Goal: Use online tool/utility: Utilize a website feature to perform a specific function

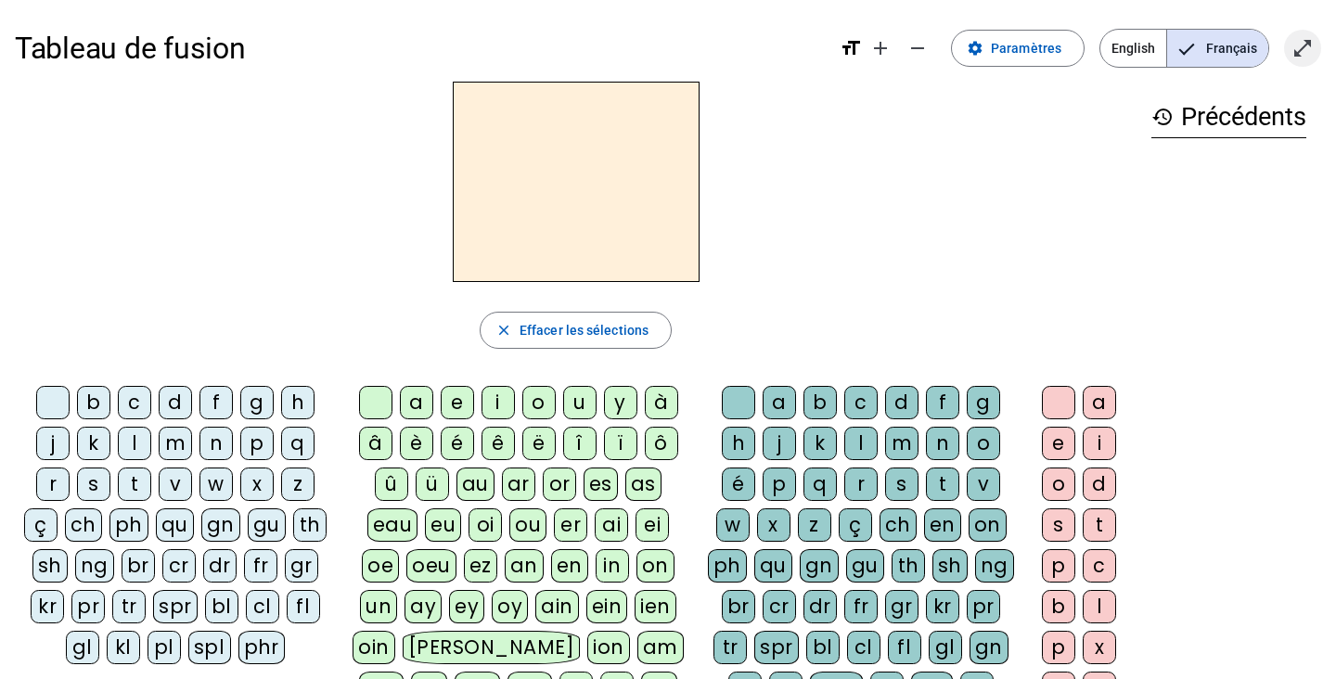
click at [1310, 42] on mat-icon "open_in_full" at bounding box center [1302, 48] width 22 height 22
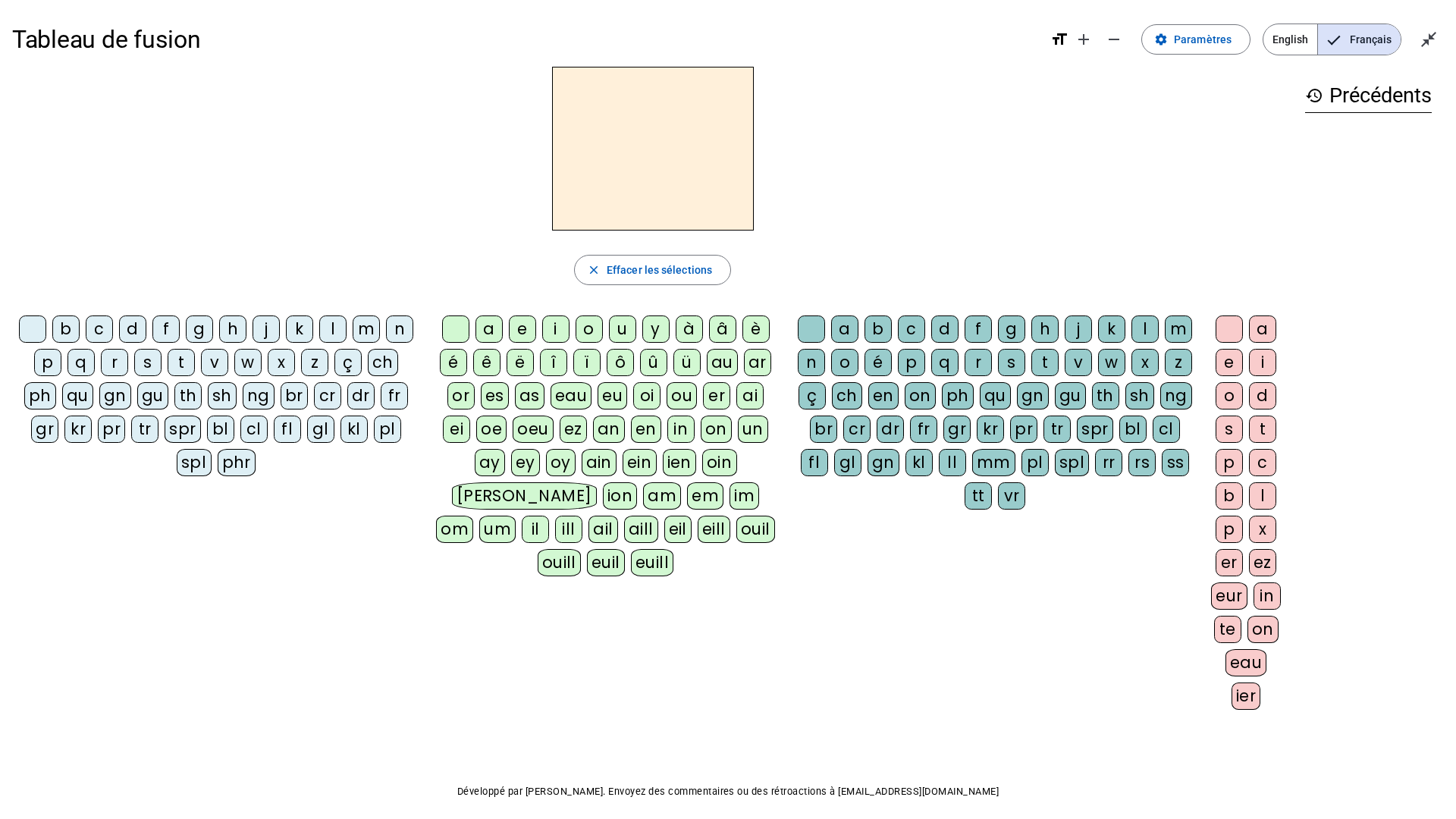
click at [361, 333] on div "m" at bounding box center [365, 329] width 27 height 27
click at [492, 326] on div "a" at bounding box center [489, 329] width 27 height 27
click at [181, 362] on div "t" at bounding box center [181, 362] width 27 height 27
click at [326, 328] on div "l" at bounding box center [333, 329] width 27 height 27
click at [148, 359] on div "s" at bounding box center [147, 362] width 27 height 27
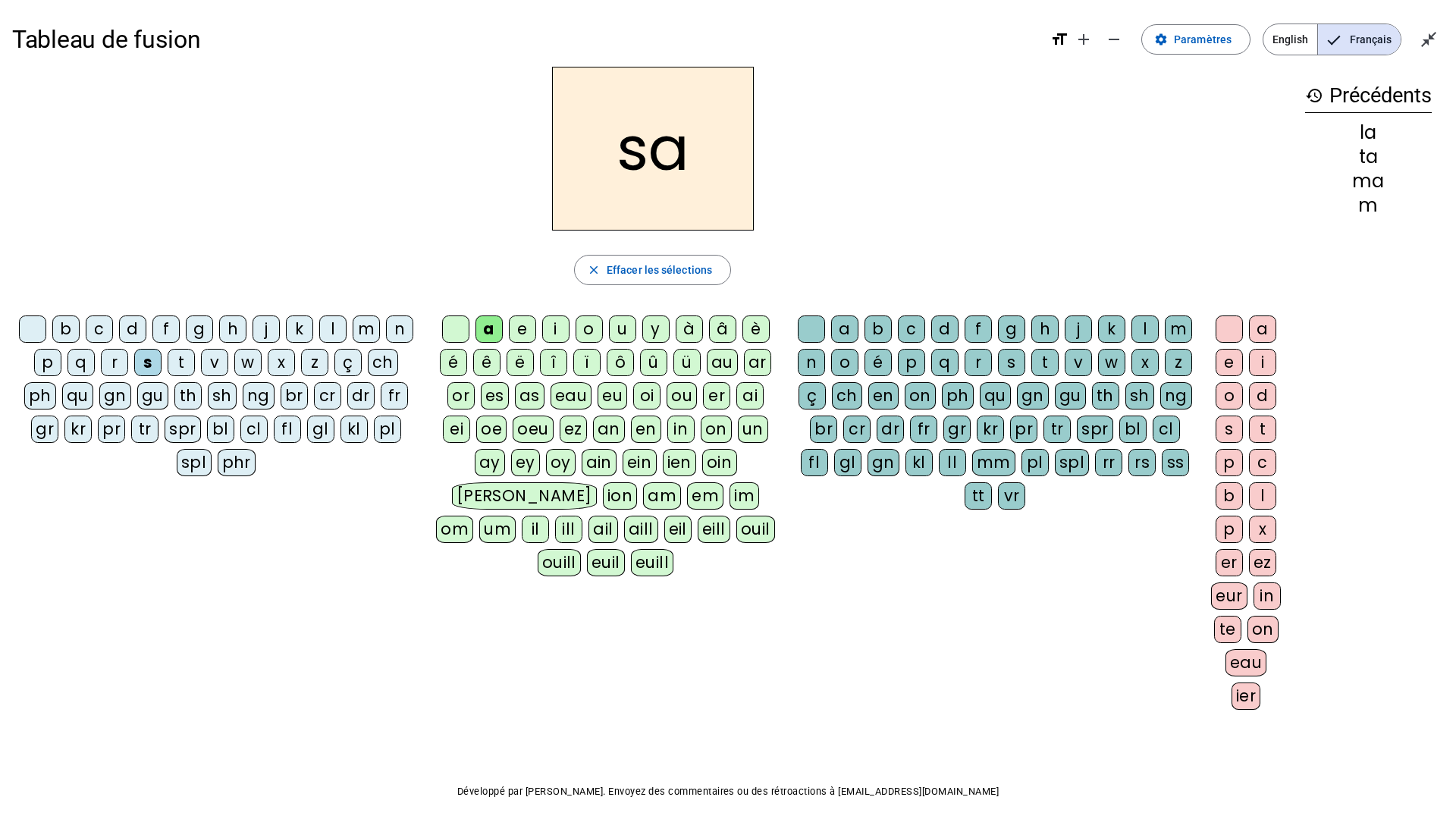
click at [1091, 329] on div "l" at bounding box center [1145, 329] width 27 height 27
click at [54, 332] on div "b" at bounding box center [65, 329] width 27 height 27
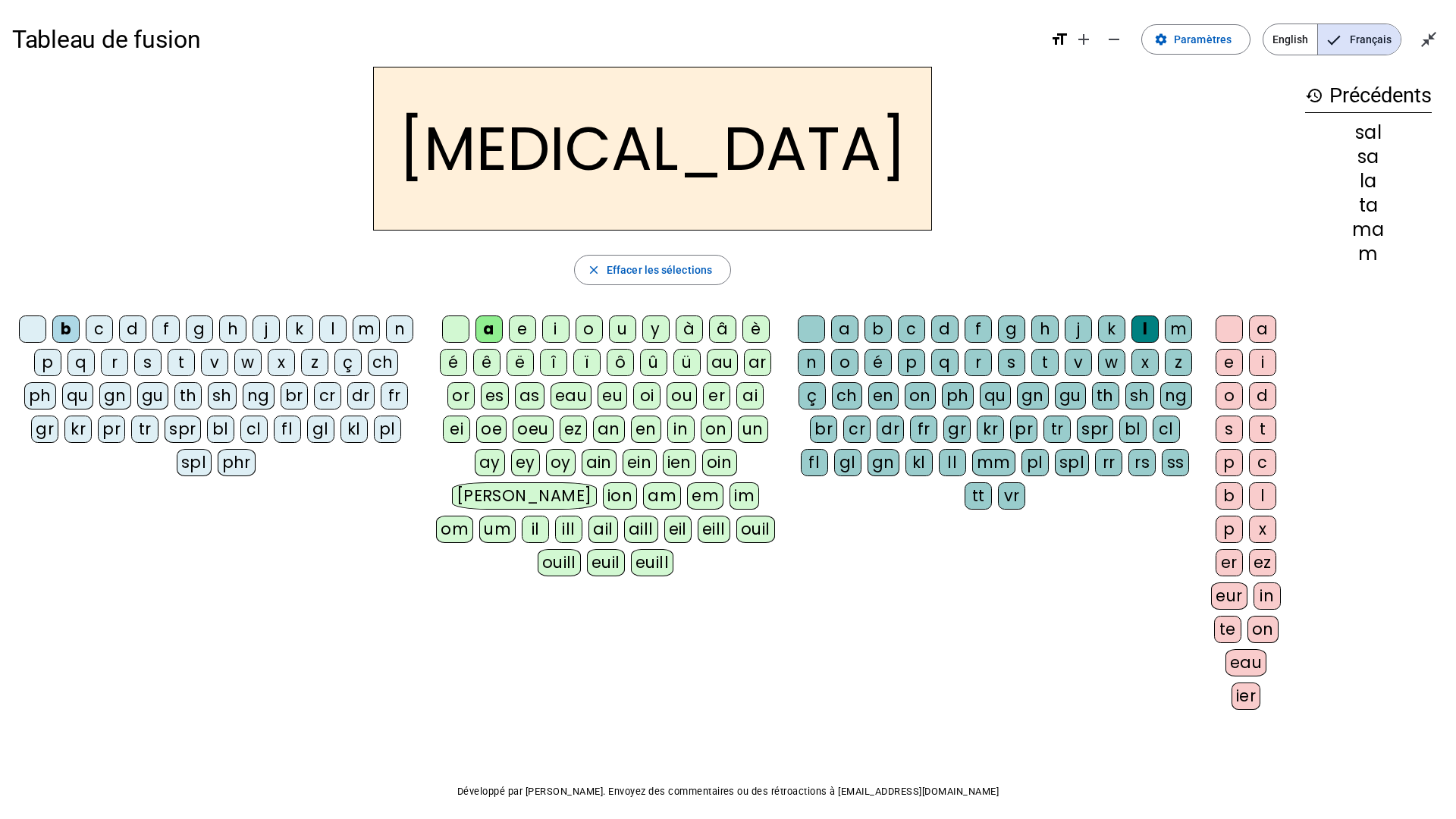
click at [365, 333] on div "m" at bounding box center [365, 329] width 27 height 27
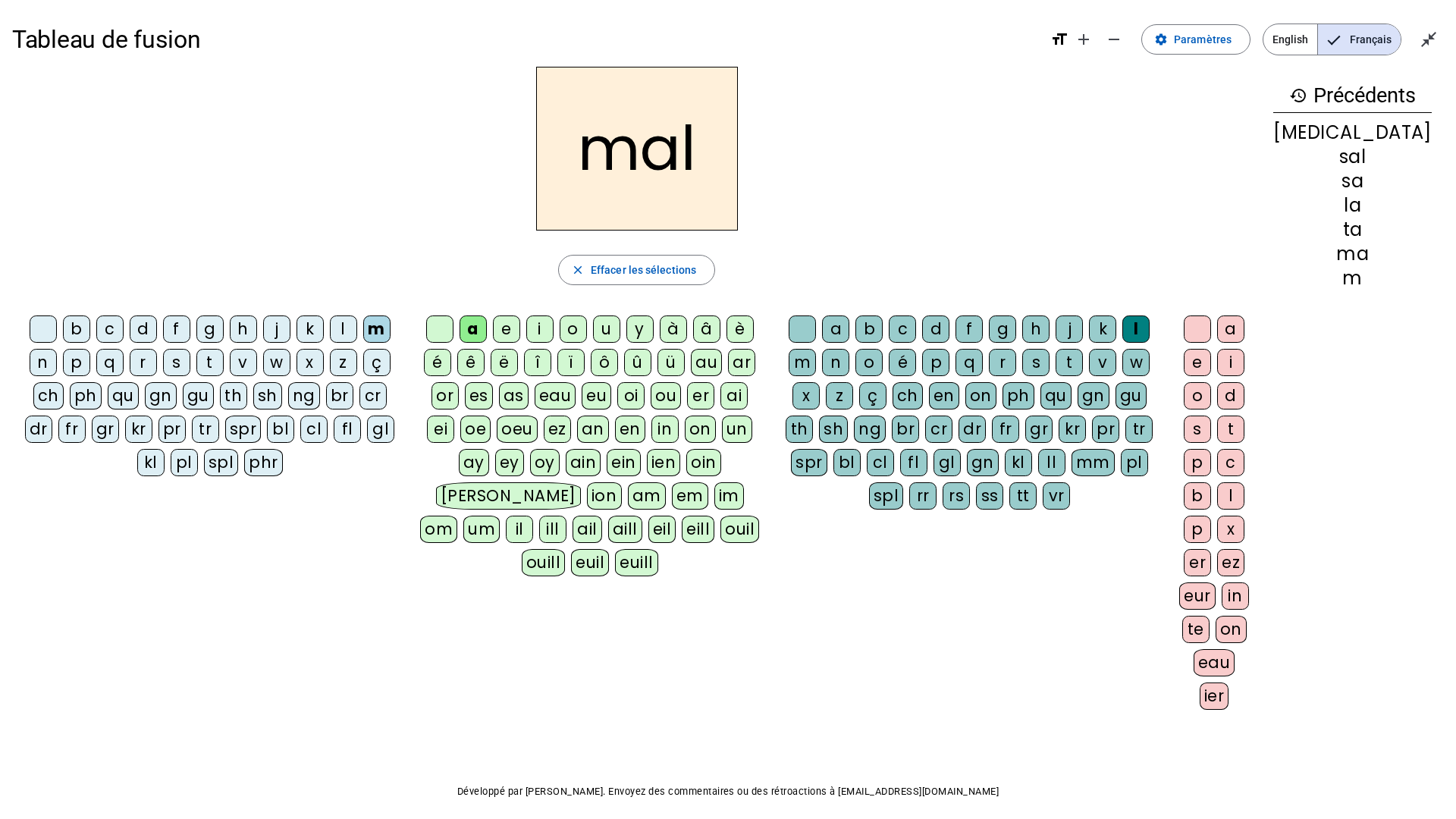
click at [553, 329] on div "i" at bounding box center [540, 329] width 27 height 27
click at [163, 366] on div "s" at bounding box center [176, 362] width 27 height 27
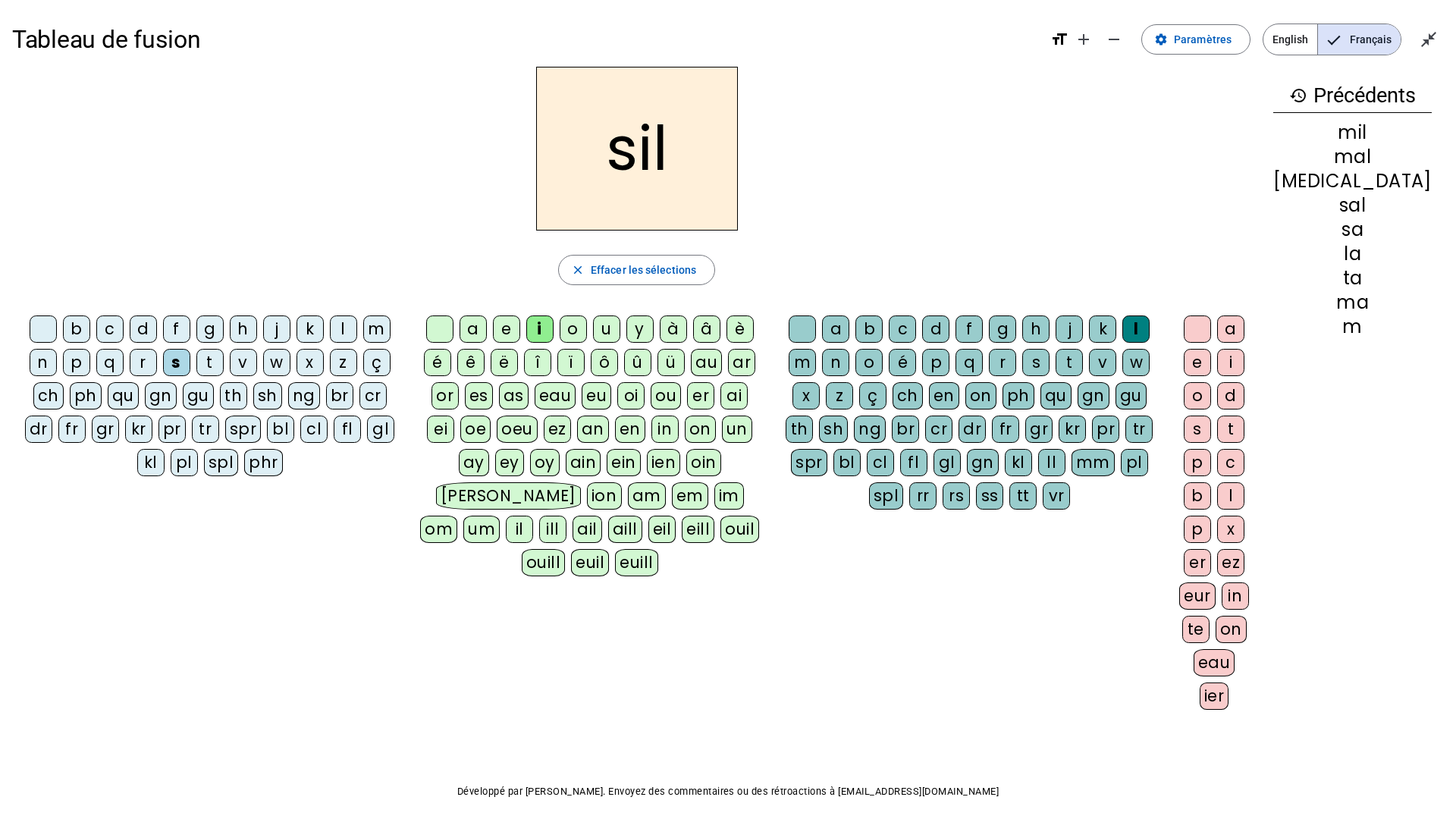
click at [804, 332] on div at bounding box center [802, 329] width 27 height 27
click at [520, 325] on div "e" at bounding box center [506, 329] width 27 height 27
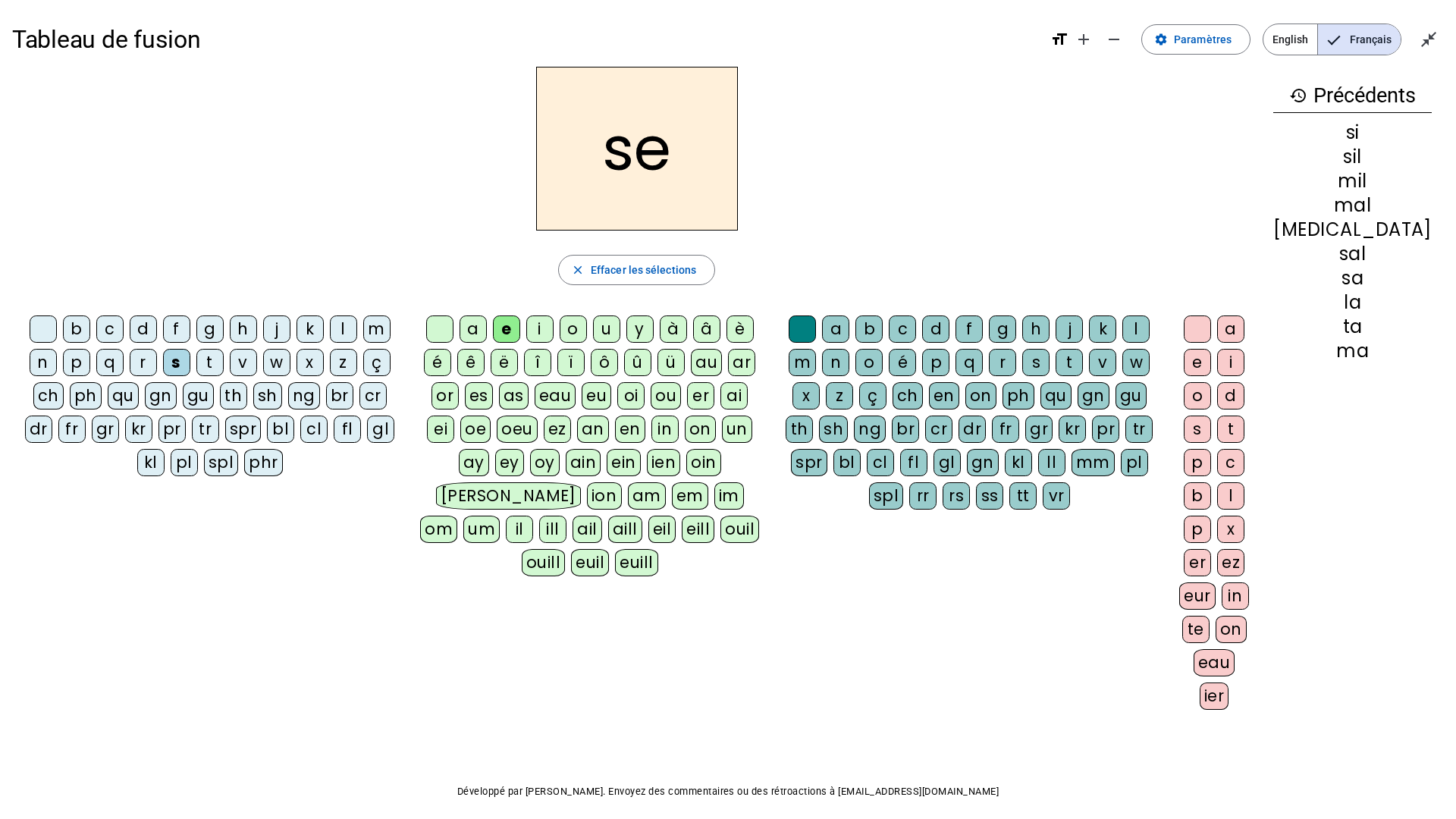
click at [620, 324] on div "u" at bounding box center [606, 329] width 27 height 27
click at [989, 363] on div "r" at bounding box center [1002, 362] width 27 height 27
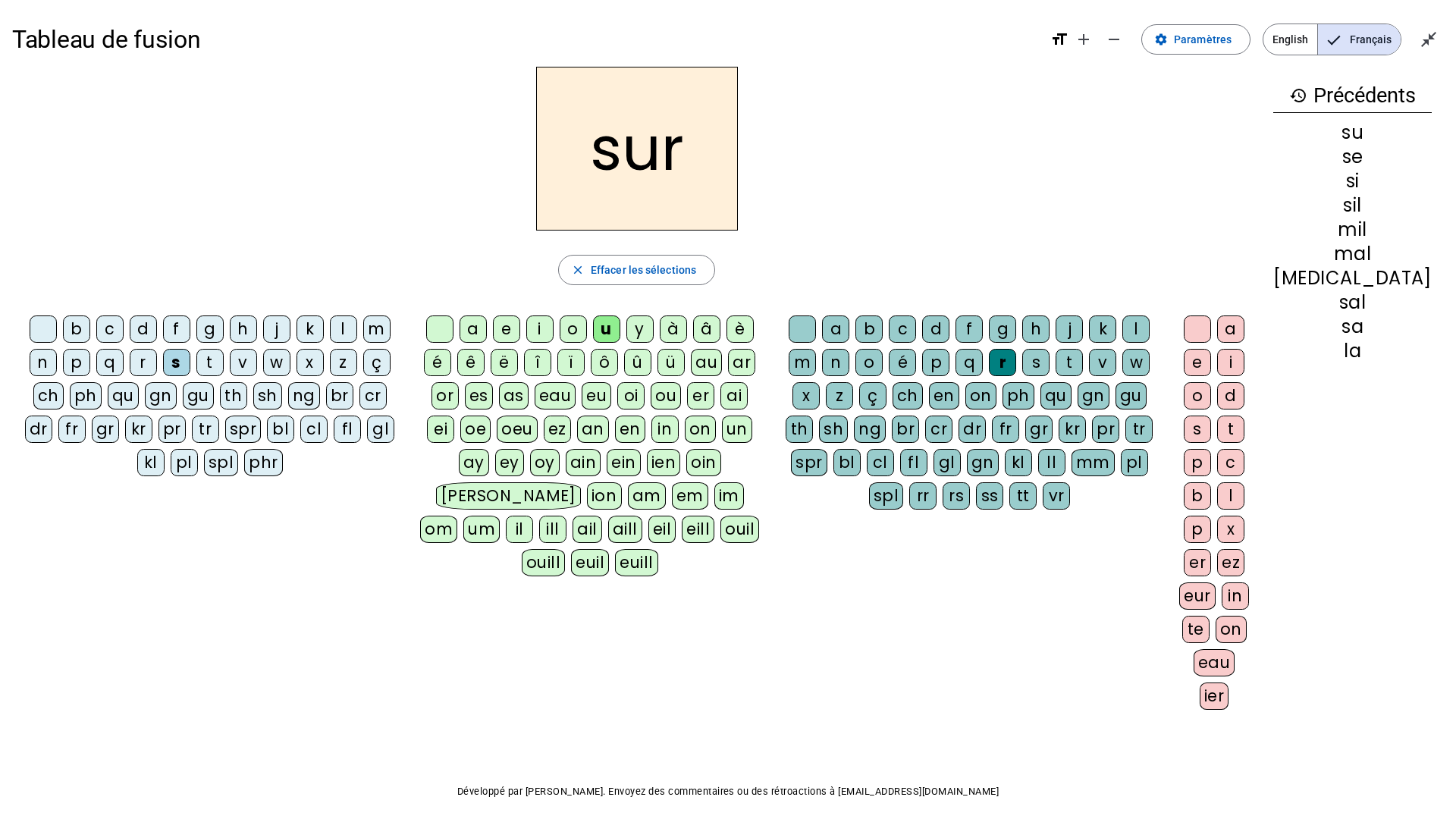
click at [363, 329] on div "m" at bounding box center [376, 329] width 27 height 27
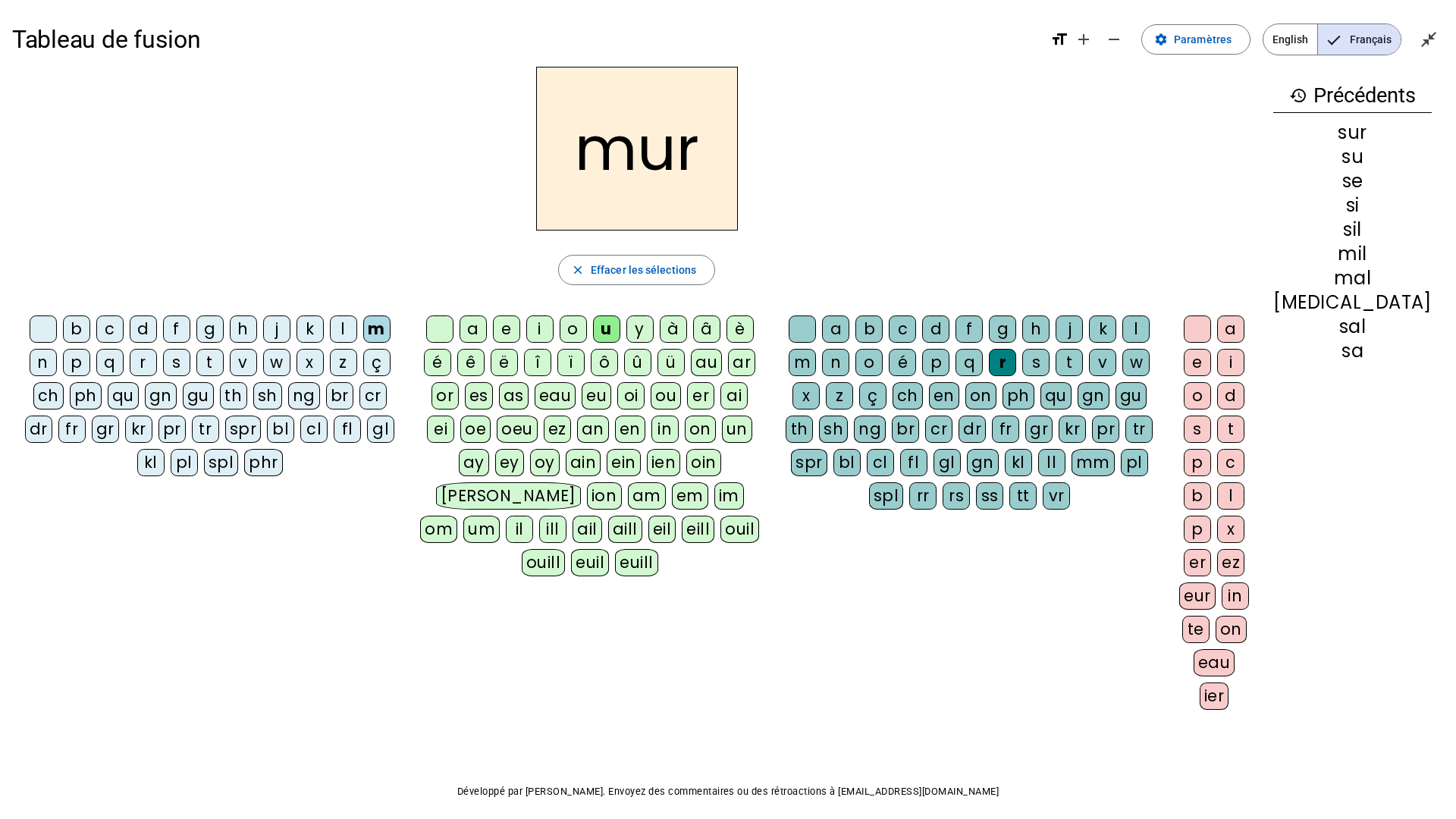
click at [133, 326] on div "d" at bounding box center [143, 329] width 27 height 27
